Goal: Transaction & Acquisition: Subscribe to service/newsletter

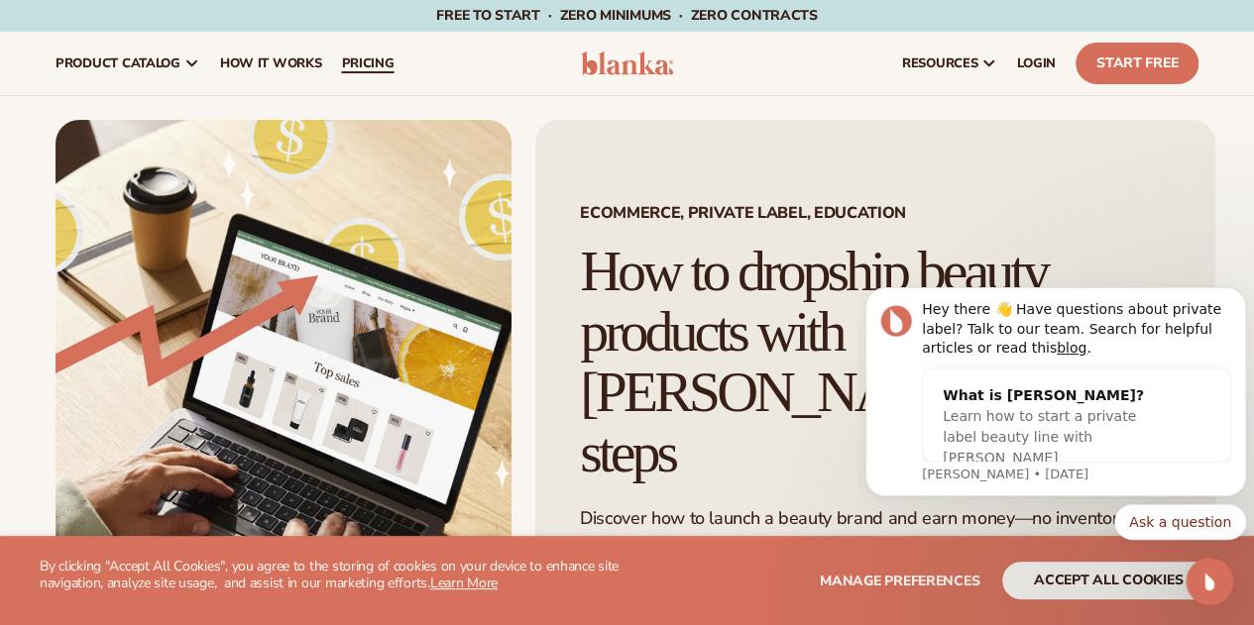
click at [370, 58] on span "pricing" at bounding box center [367, 63] width 53 height 16
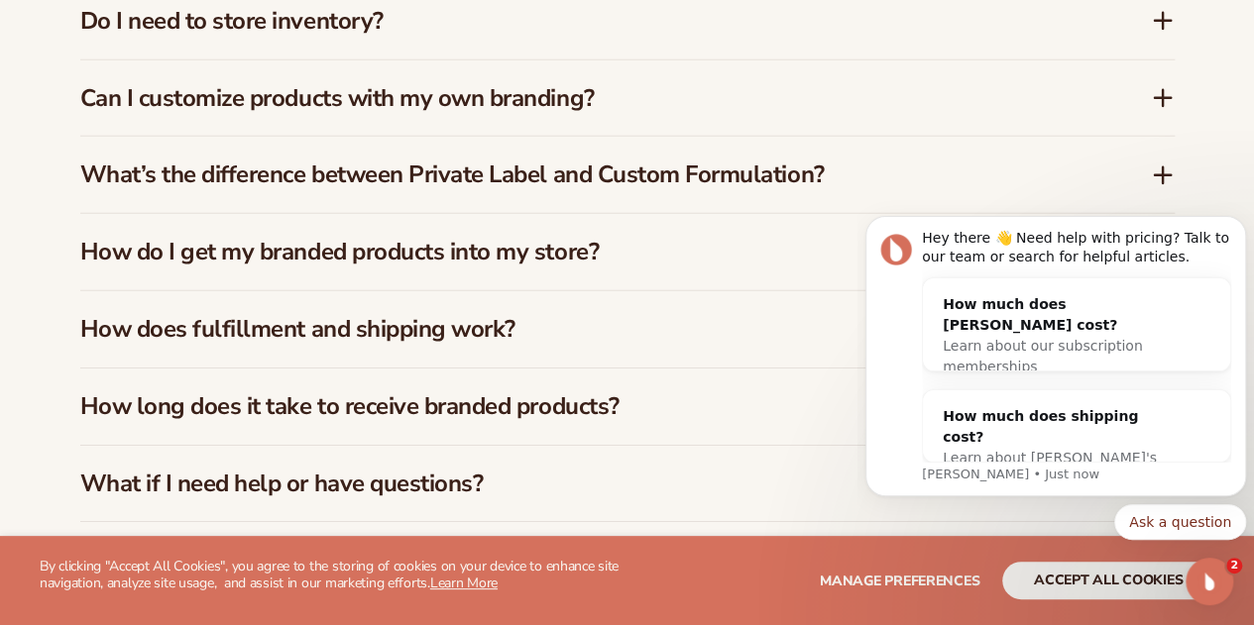
scroll to position [2991, 0]
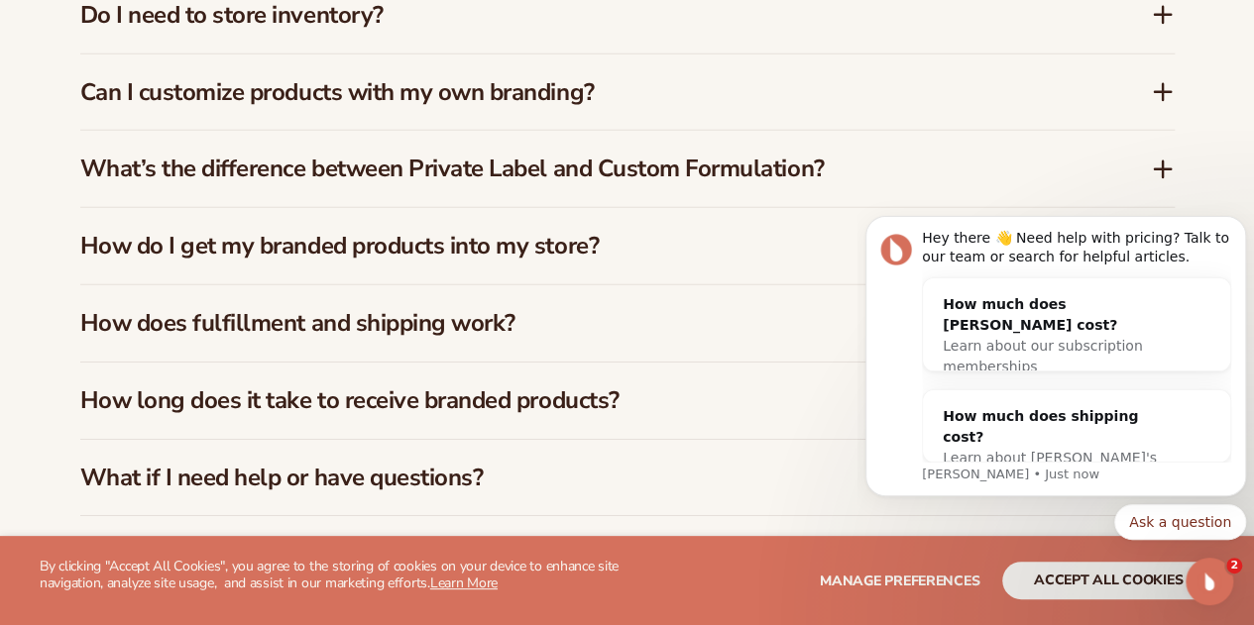
click at [1154, 91] on icon at bounding box center [1163, 92] width 24 height 24
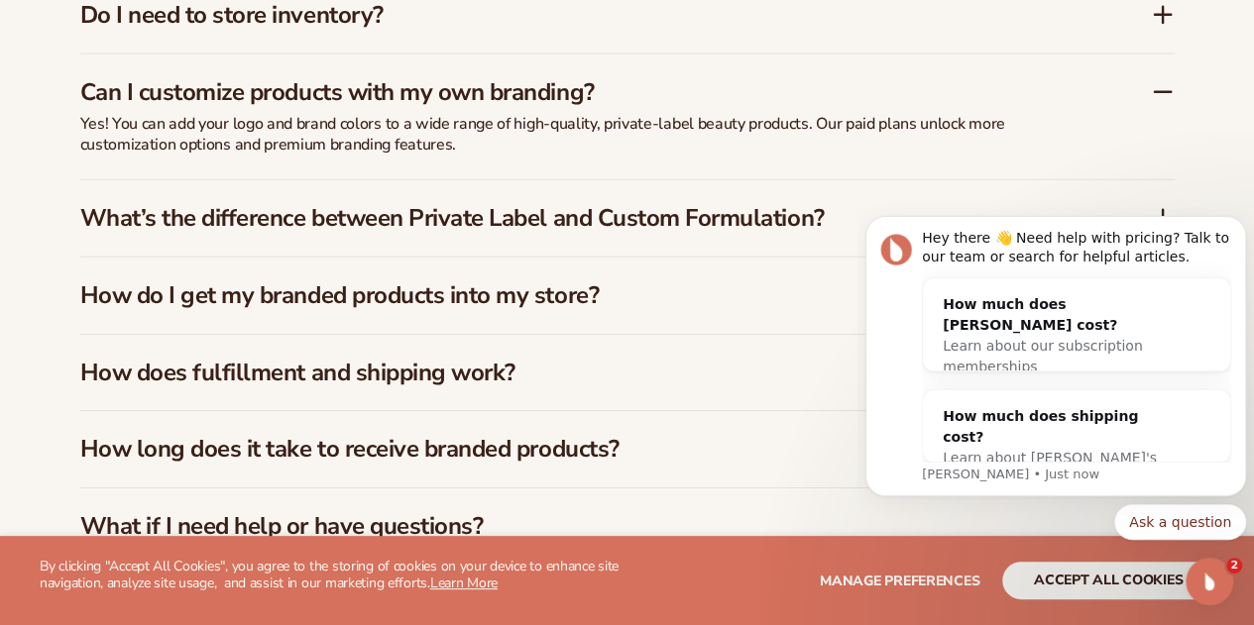
click at [1154, 91] on icon at bounding box center [1163, 92] width 24 height 24
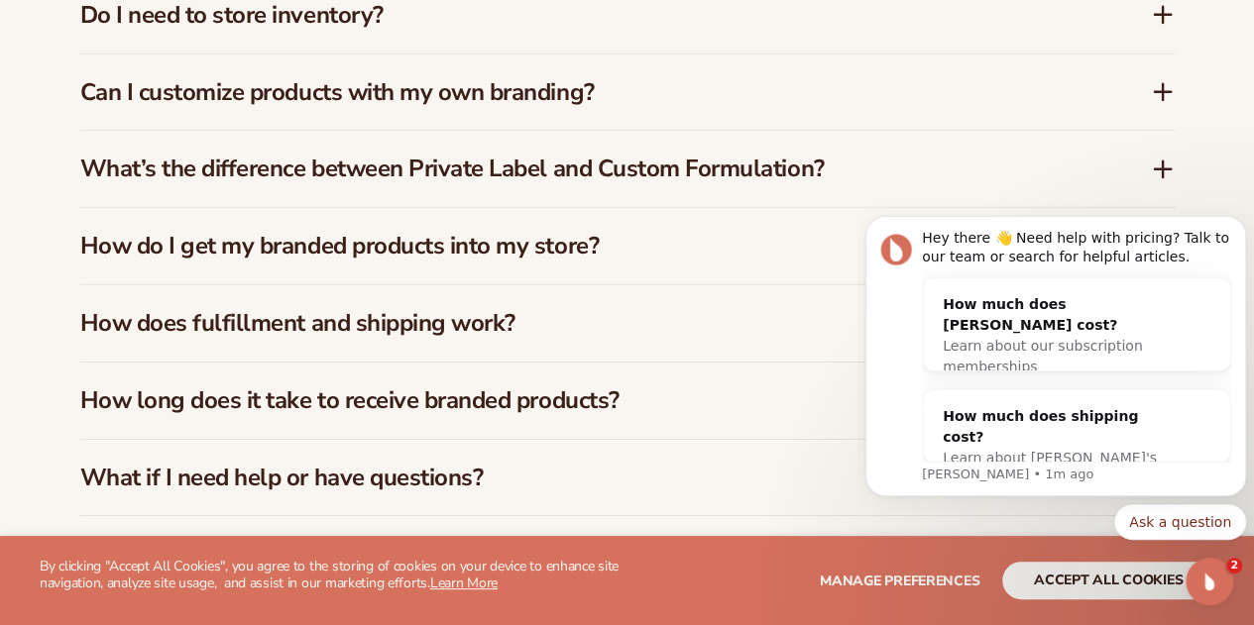
click at [782, 177] on h3 "What’s the difference between Private Label and Custom Formulation?" at bounding box center [585, 169] width 1011 height 29
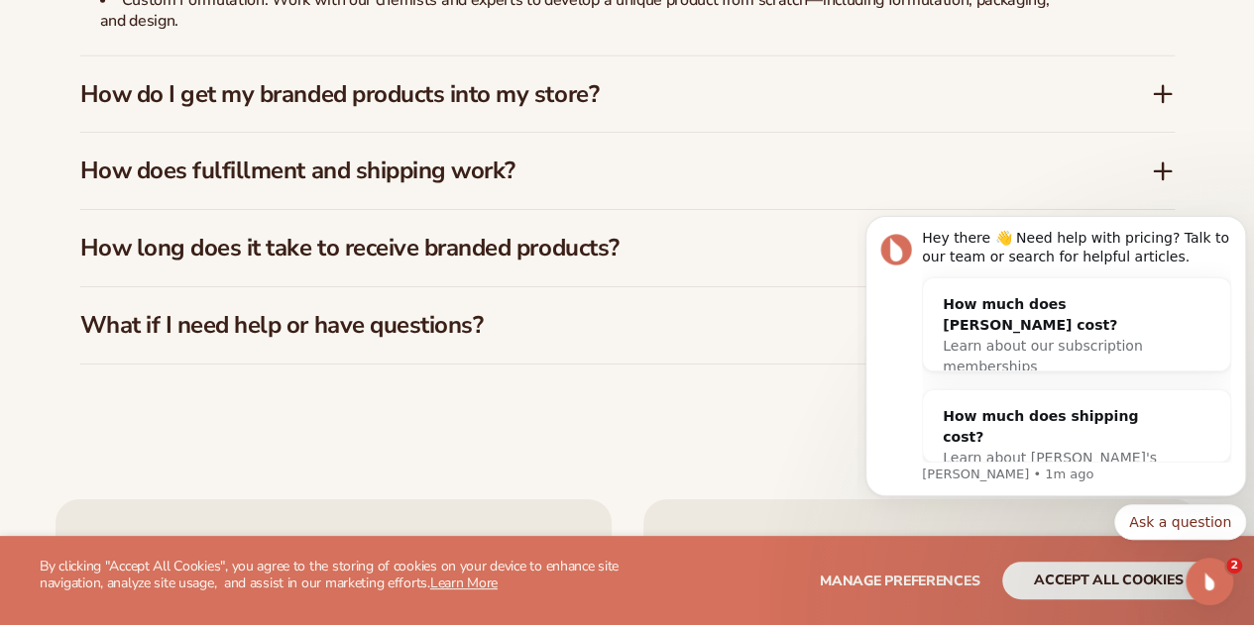
scroll to position [3225, 0]
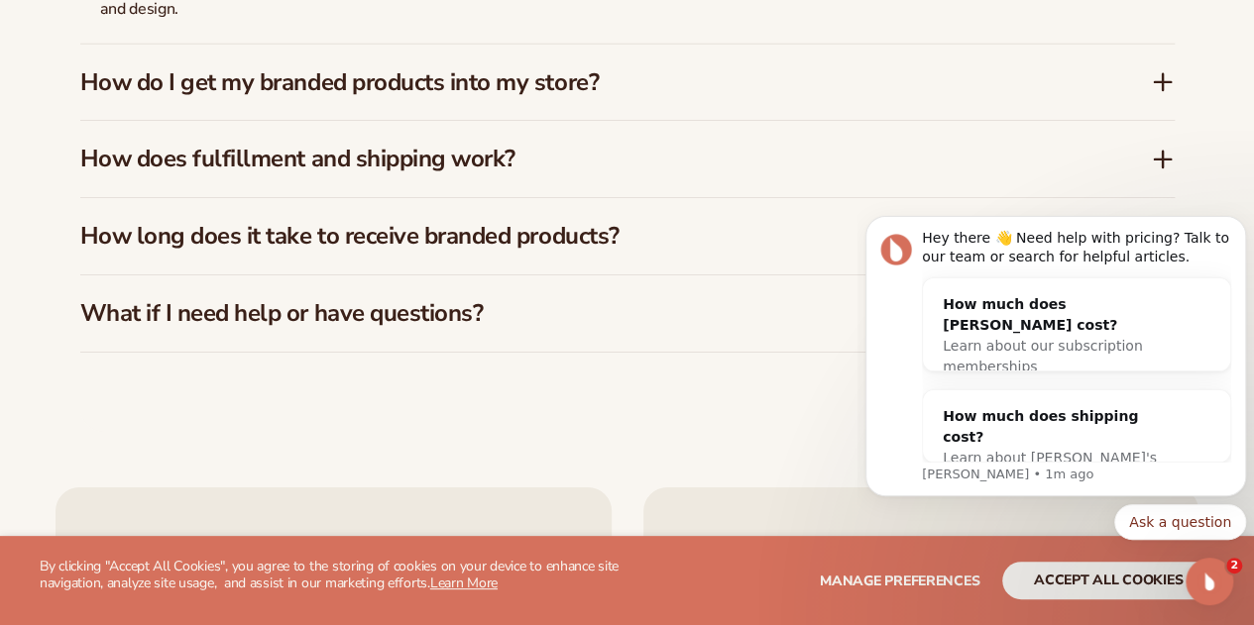
click at [1146, 72] on div "How do I get my branded products into my store?" at bounding box center [615, 82] width 1070 height 29
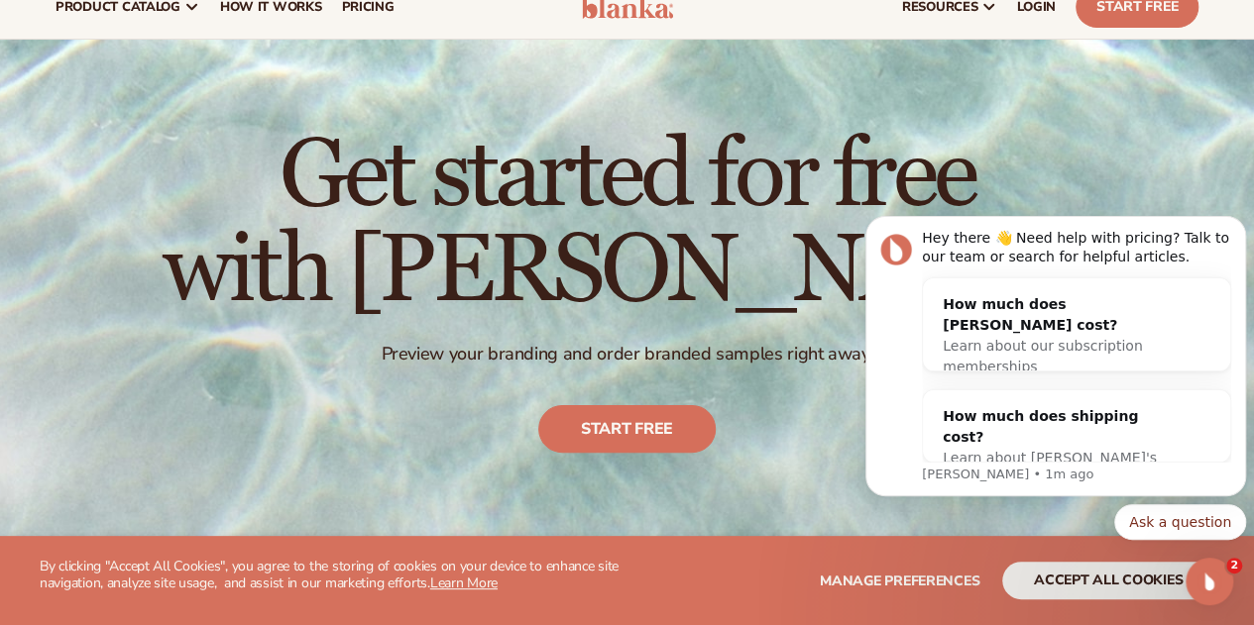
scroll to position [0, 0]
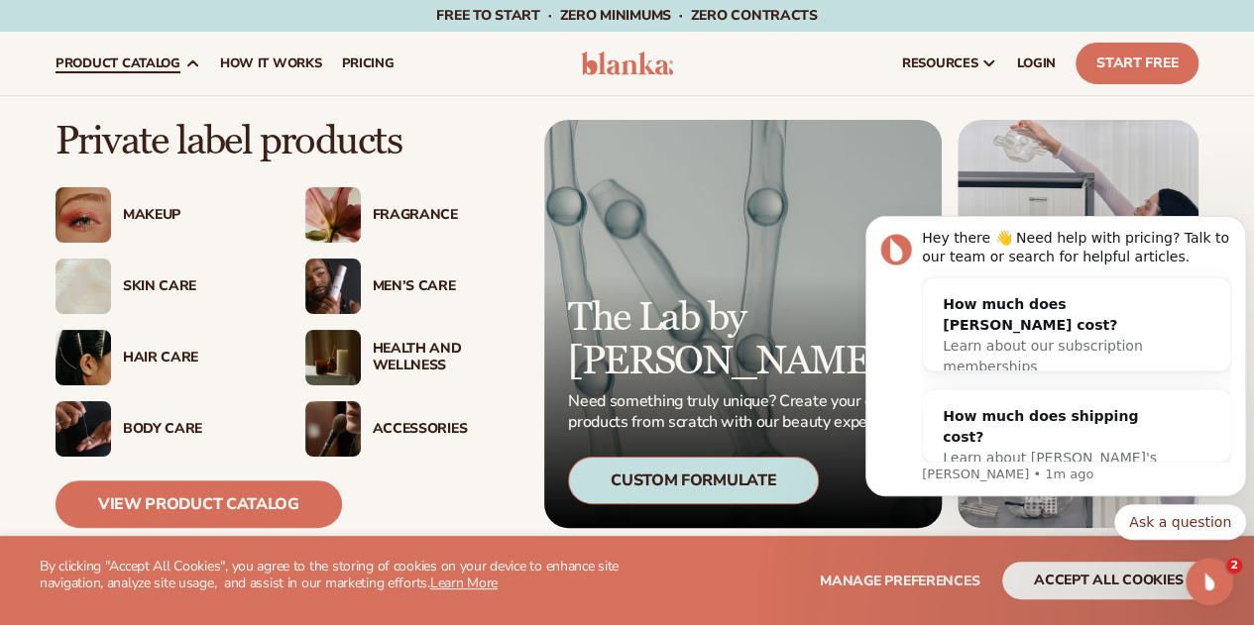
click at [135, 362] on div "Hair Care" at bounding box center [194, 358] width 143 height 17
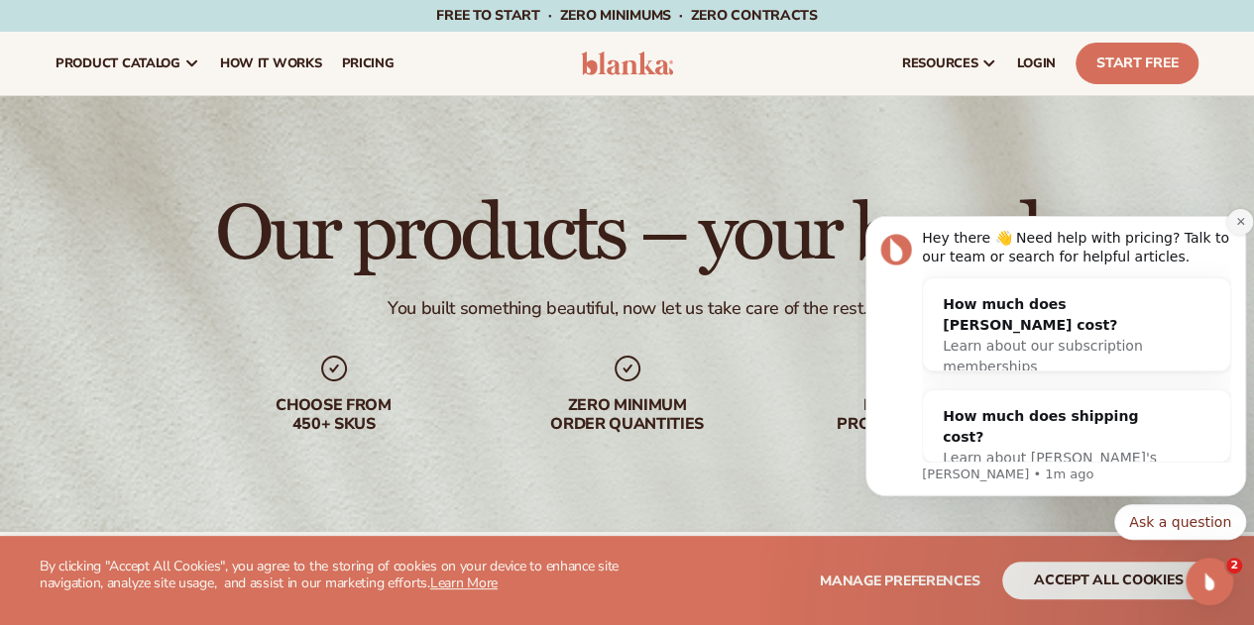
click at [1239, 218] on icon "Dismiss notification" at bounding box center [1240, 221] width 11 height 11
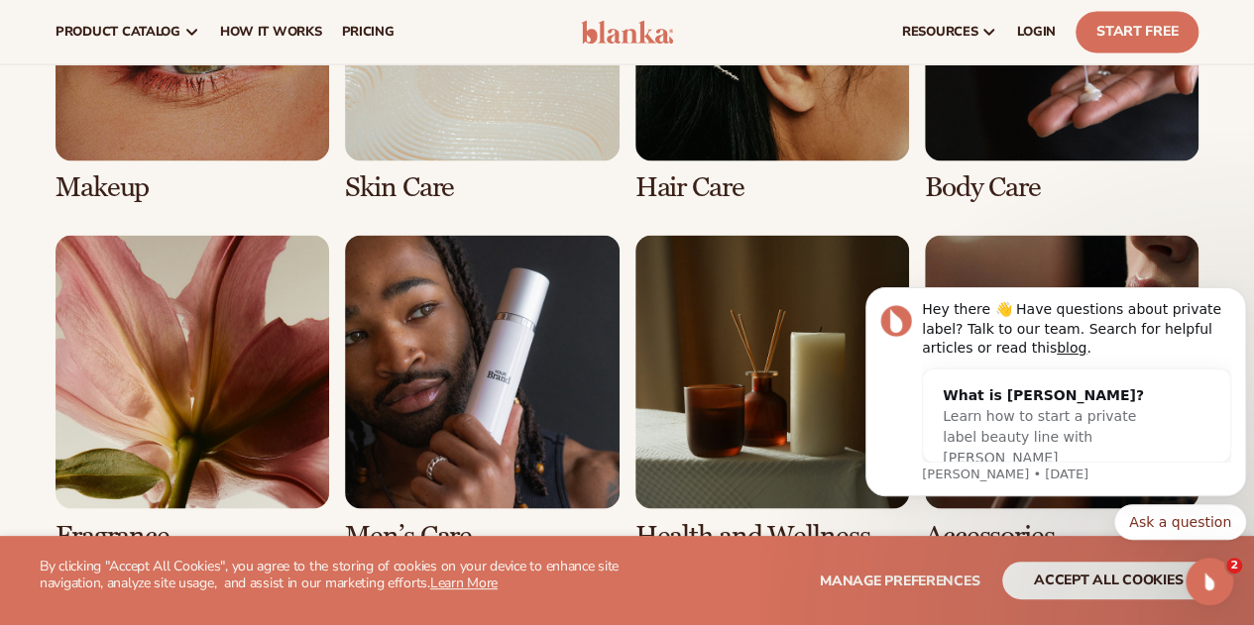
scroll to position [1556, 0]
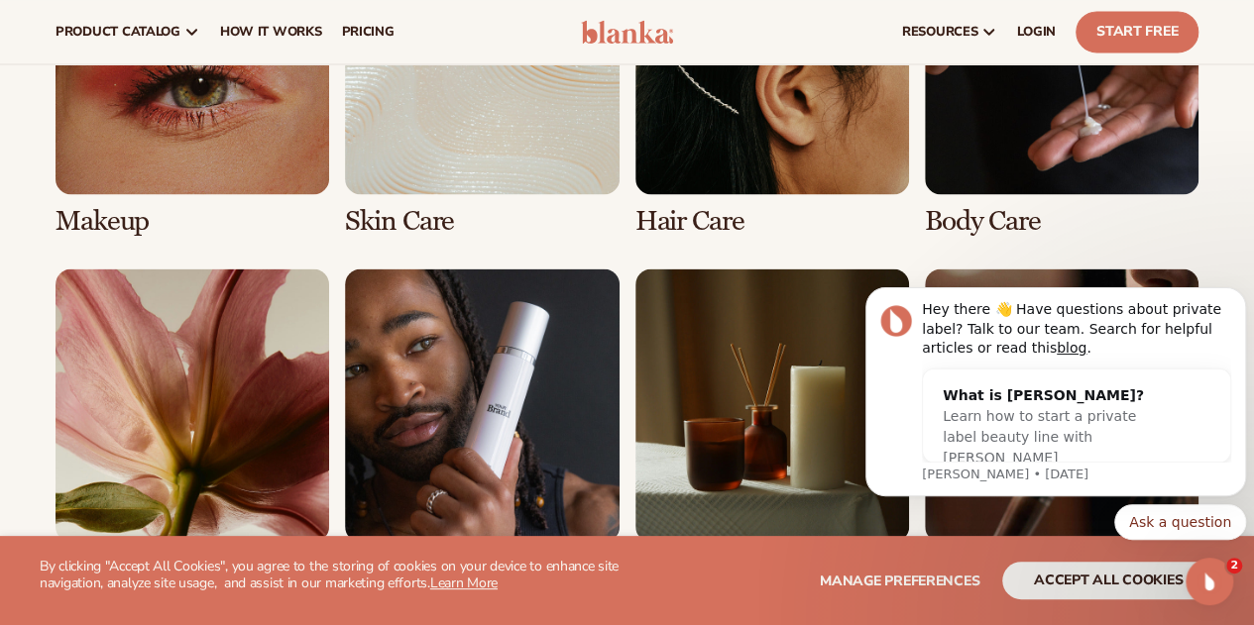
click at [755, 135] on link "3 / 8" at bounding box center [772, 79] width 274 height 316
click at [710, 181] on link "3 / 8" at bounding box center [772, 79] width 274 height 316
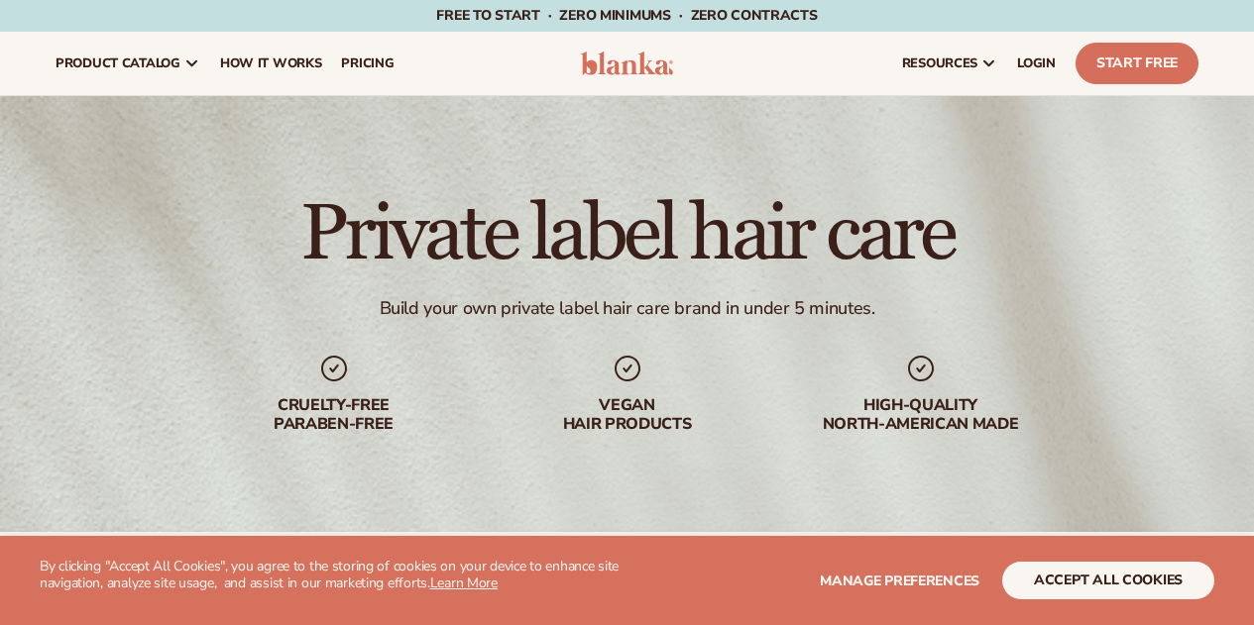
click at [710, 181] on div "Private label hair care Build your own private label hair care brand in under 5…" at bounding box center [627, 314] width 1254 height 436
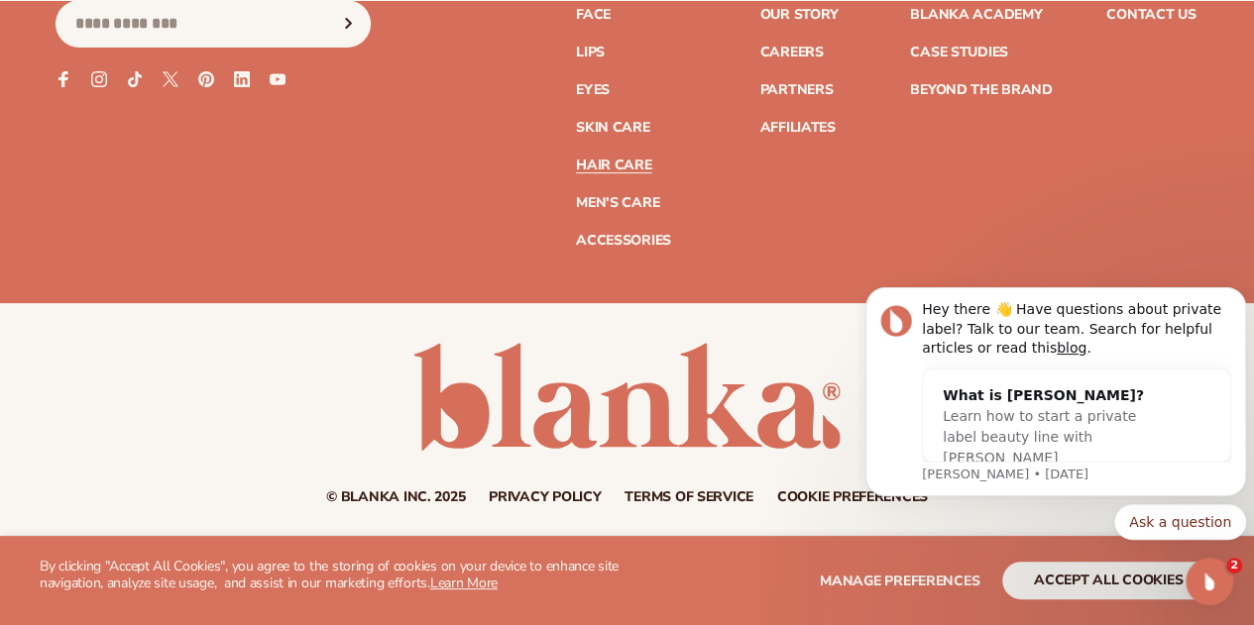
scroll to position [4019, 0]
click at [576, 234] on link "Accessories" at bounding box center [623, 241] width 95 height 14
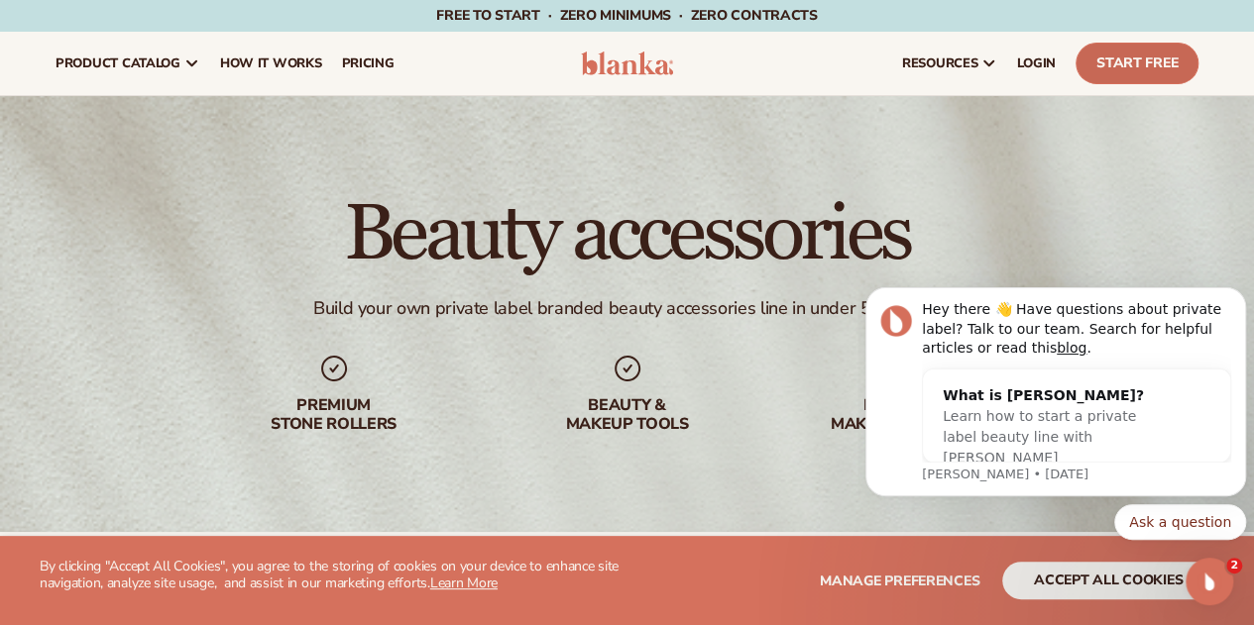
click at [1103, 63] on link "Start Free" at bounding box center [1136, 64] width 123 height 42
